Goal: Answer question/provide support

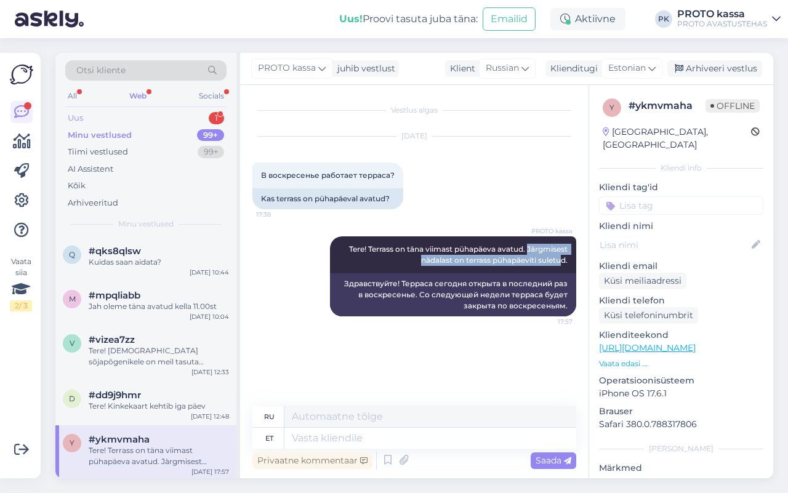
click at [115, 116] on div "Uus 1" at bounding box center [145, 118] width 161 height 17
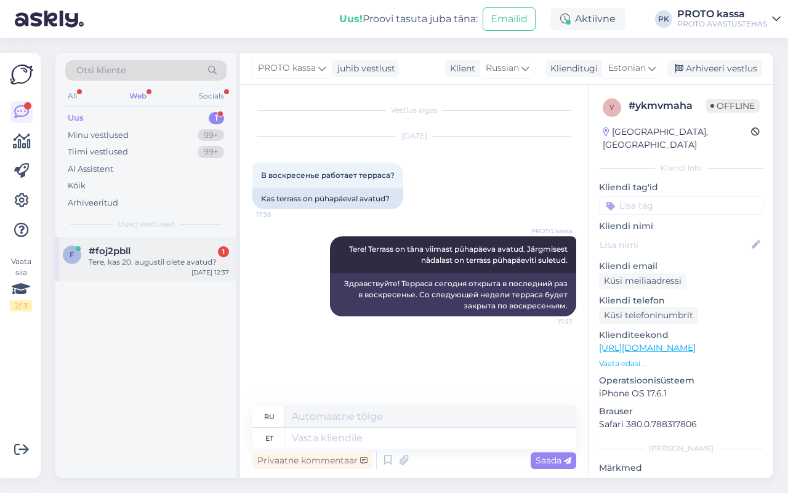
click at [161, 248] on div "#foj2pbll 1" at bounding box center [159, 251] width 140 height 11
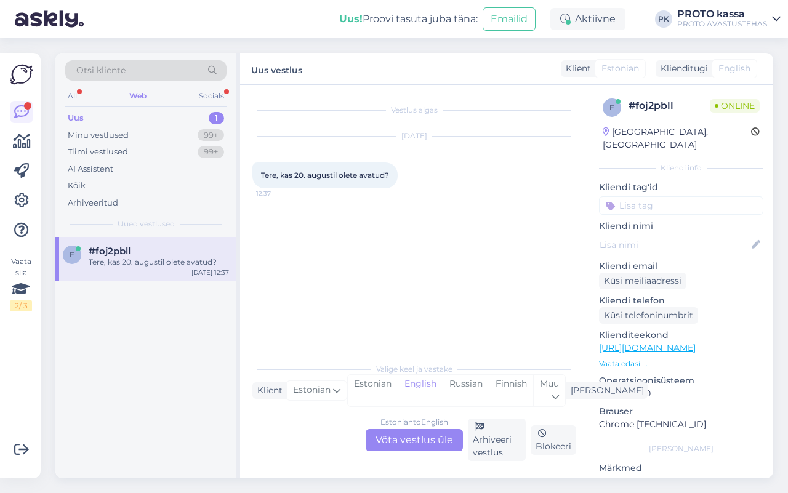
click at [414, 423] on div "Estonian to English" at bounding box center [414, 422] width 68 height 11
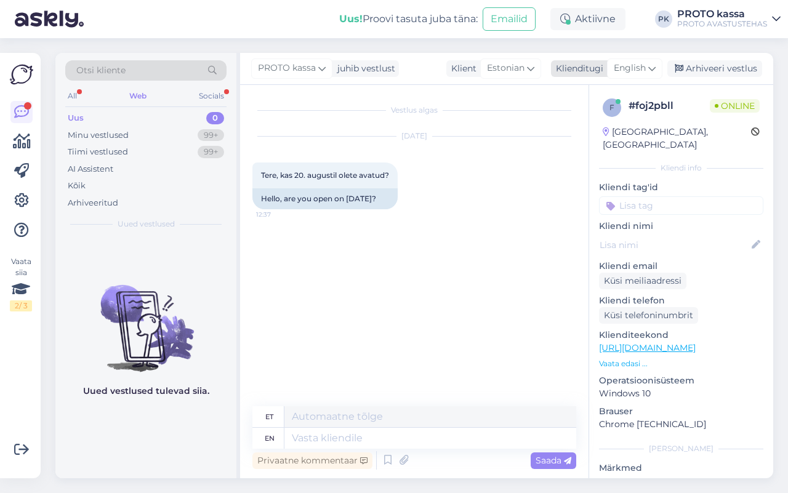
click at [600, 63] on div "Klienditugi" at bounding box center [577, 68] width 52 height 13
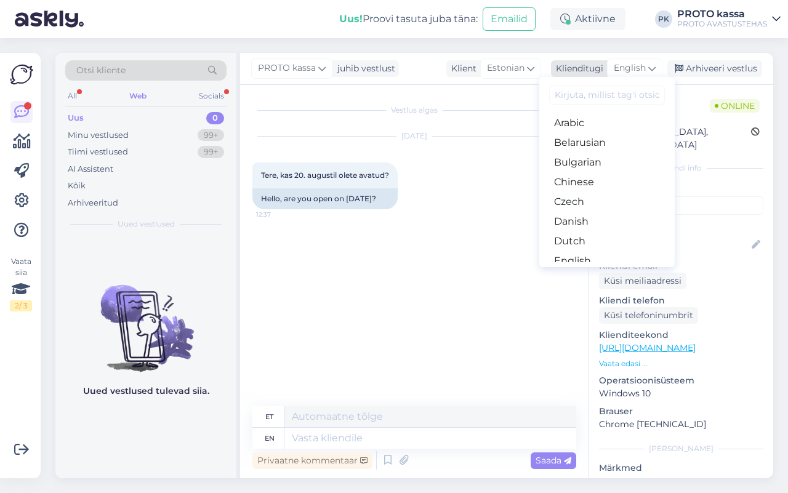
click at [629, 73] on span "English" at bounding box center [630, 69] width 32 height 14
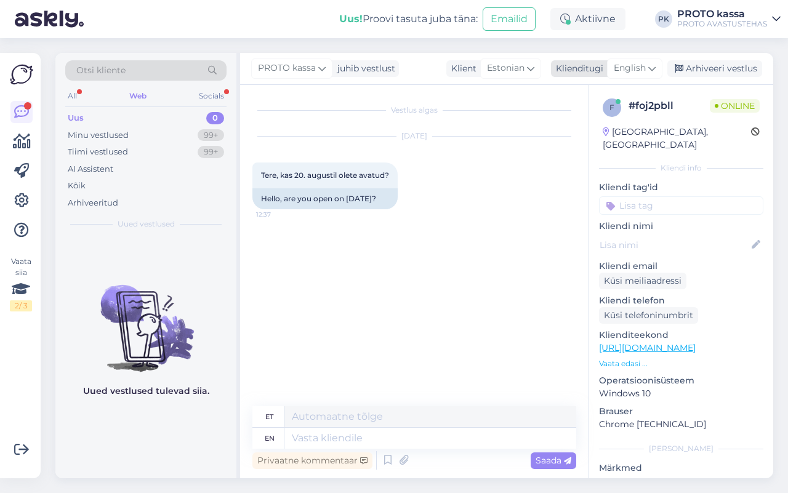
click at [626, 66] on span "English" at bounding box center [630, 69] width 32 height 14
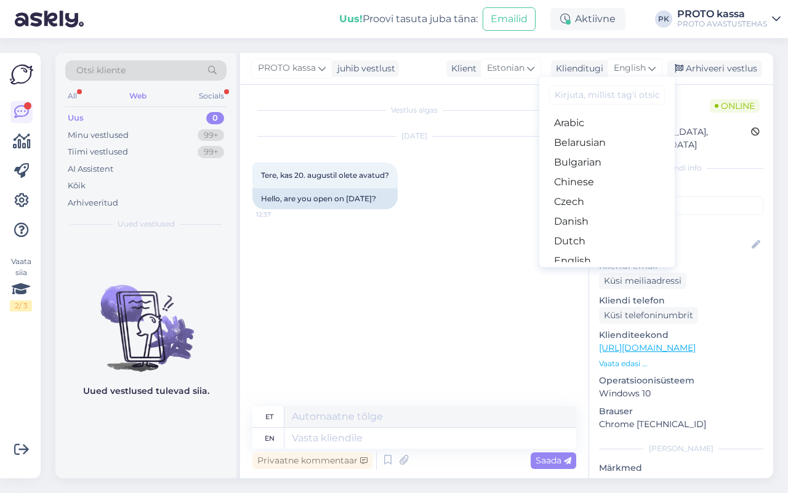
click at [602, 271] on link "Estonian" at bounding box center [606, 281] width 135 height 20
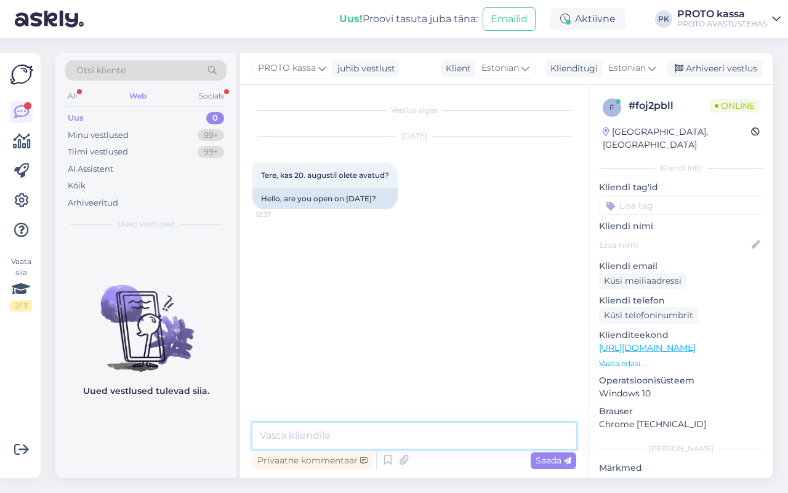
drag, startPoint x: 331, startPoint y: 441, endPoint x: 300, endPoint y: 392, distance: 57.8
click at [331, 439] on textarea at bounding box center [414, 436] width 324 height 26
type textarea "Tere, jah, oleme 20. augustil avatud."
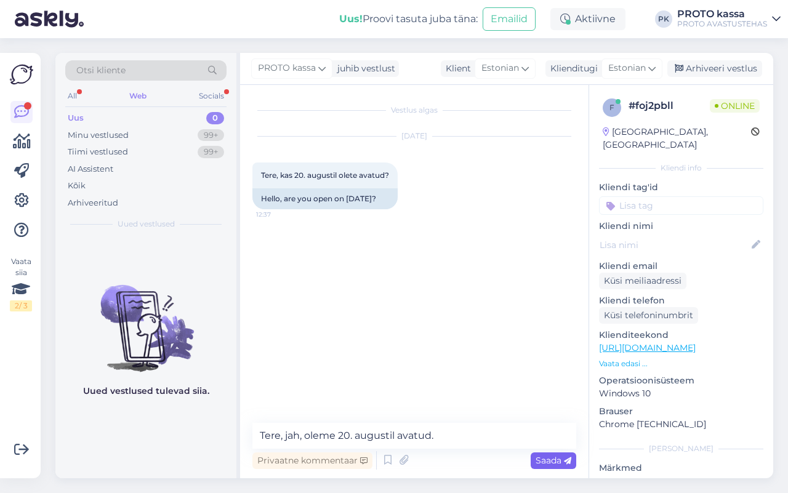
click at [533, 460] on div "Saada" at bounding box center [554, 461] width 46 height 17
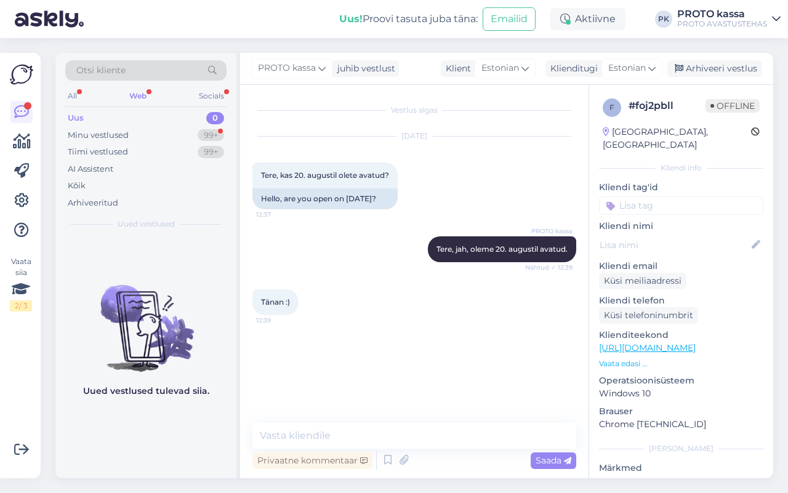
click at [143, 105] on div "All Web Socials" at bounding box center [145, 97] width 161 height 19
click at [129, 96] on div "Web" at bounding box center [138, 96] width 22 height 16
click at [65, 93] on div "All" at bounding box center [72, 96] width 14 height 16
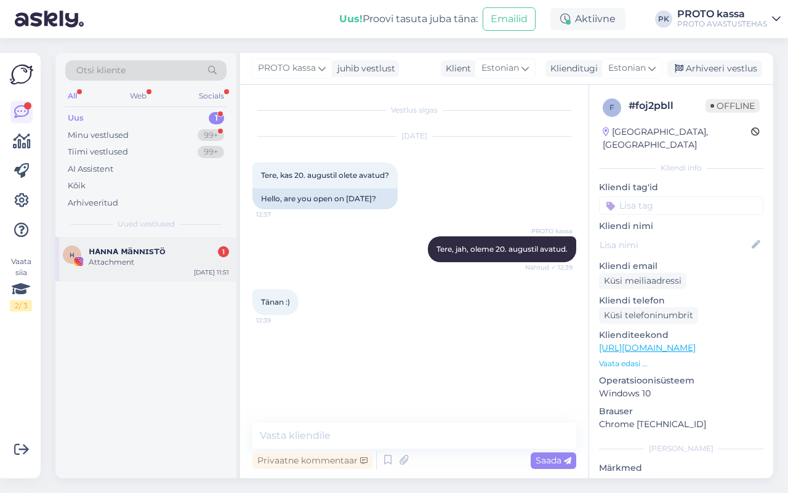
click at [129, 265] on div "Attachment" at bounding box center [159, 262] width 140 height 11
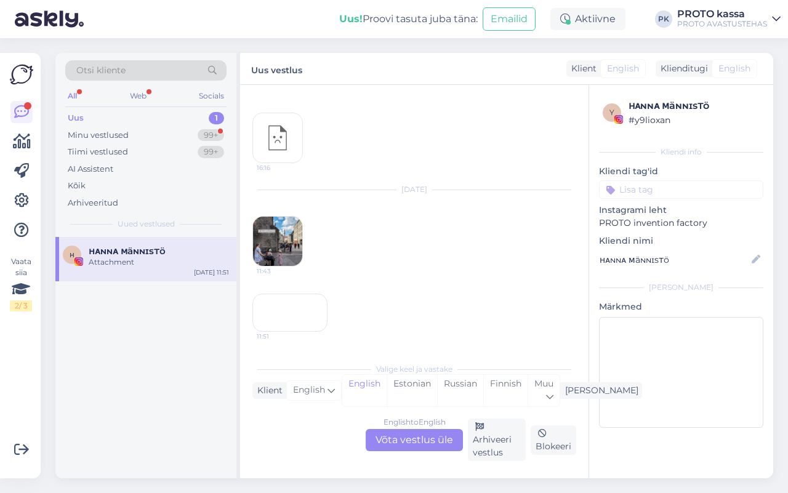
scroll to position [142, 0]
